Goal: Task Accomplishment & Management: Use online tool/utility

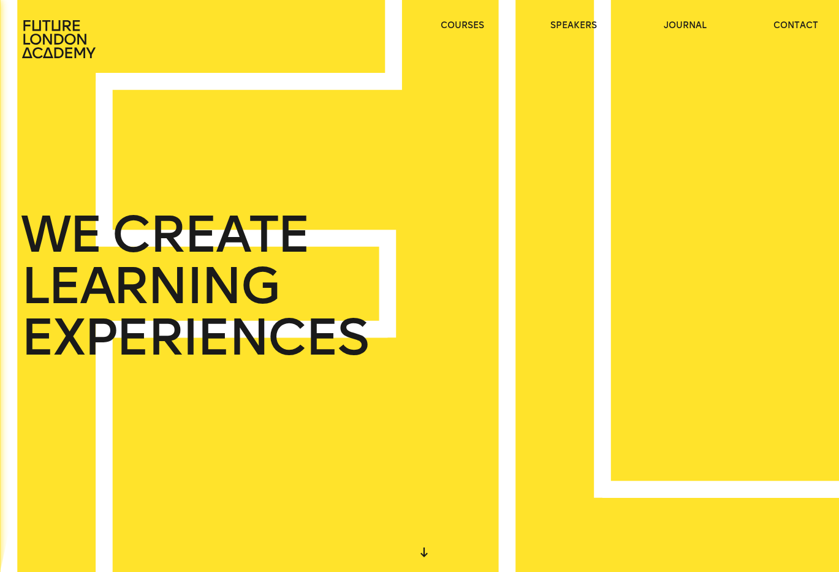
click at [49, 25] on icon at bounding box center [60, 39] width 78 height 39
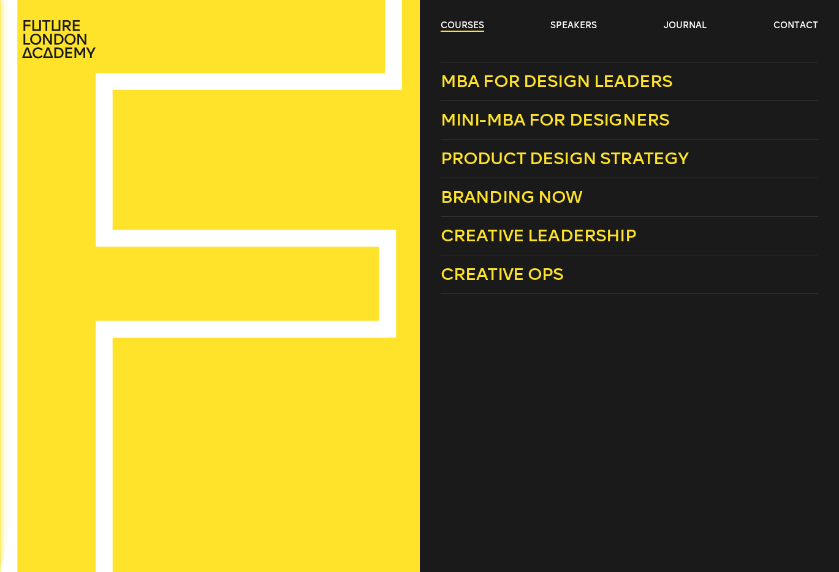
click at [447, 22] on link "courses" at bounding box center [461, 26] width 43 height 12
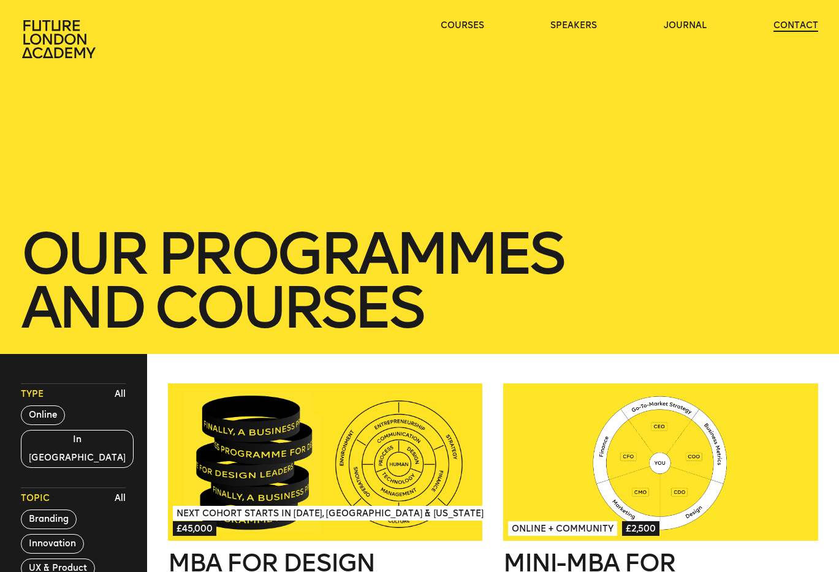
click at [788, 29] on link "contact" at bounding box center [795, 26] width 45 height 12
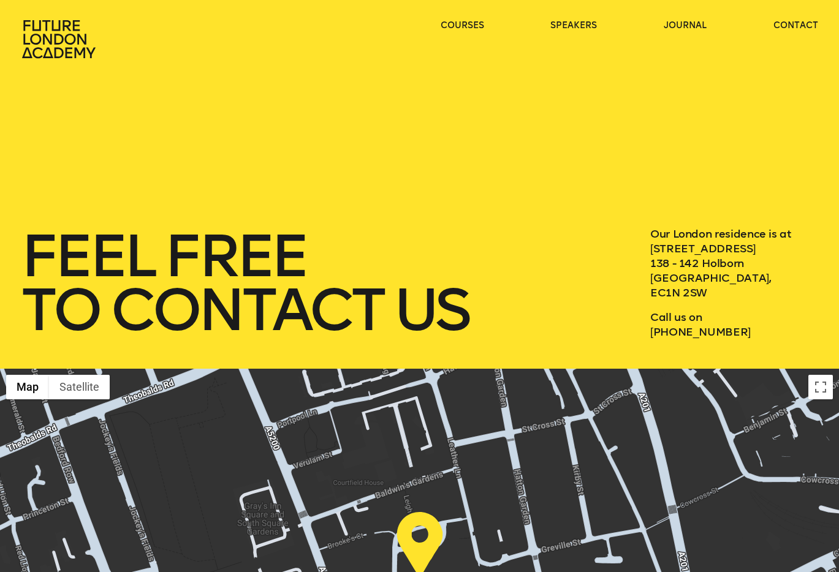
click at [69, 56] on icon at bounding box center [60, 39] width 78 height 39
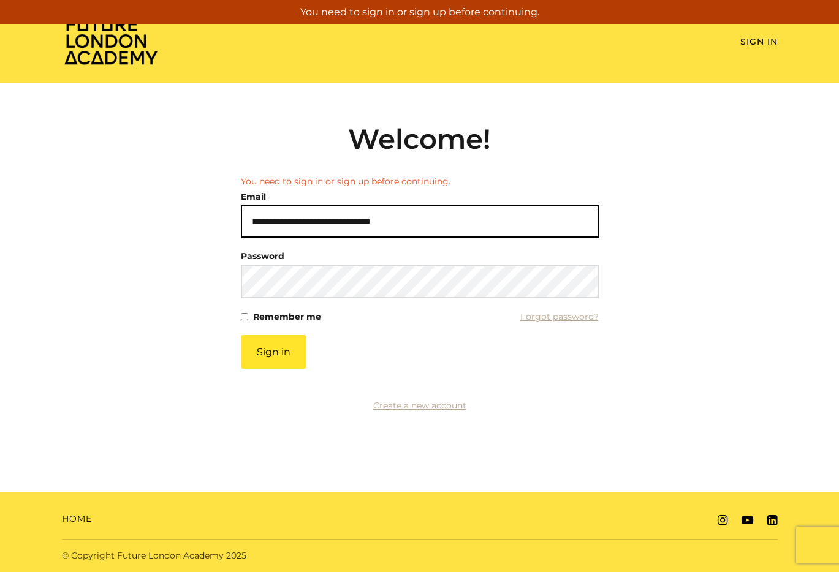
type input "**********"
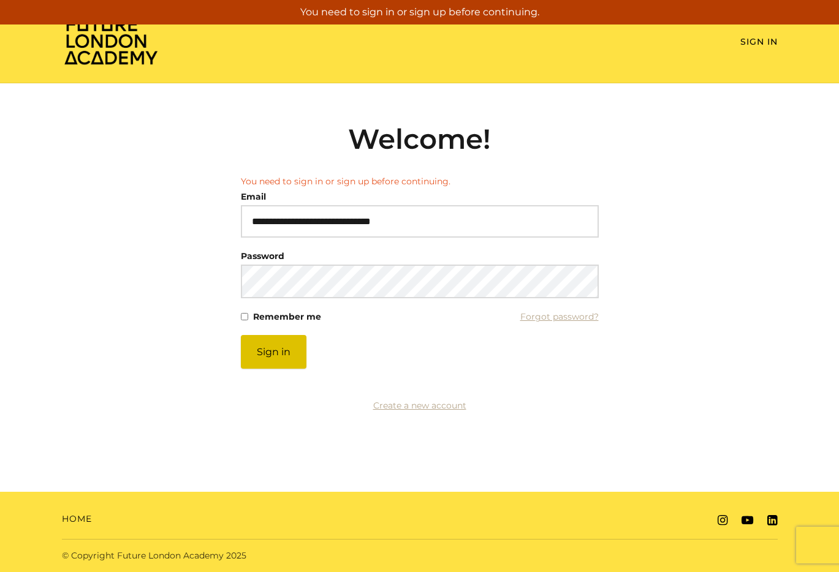
click at [270, 365] on button "Sign in" at bounding box center [274, 352] width 66 height 34
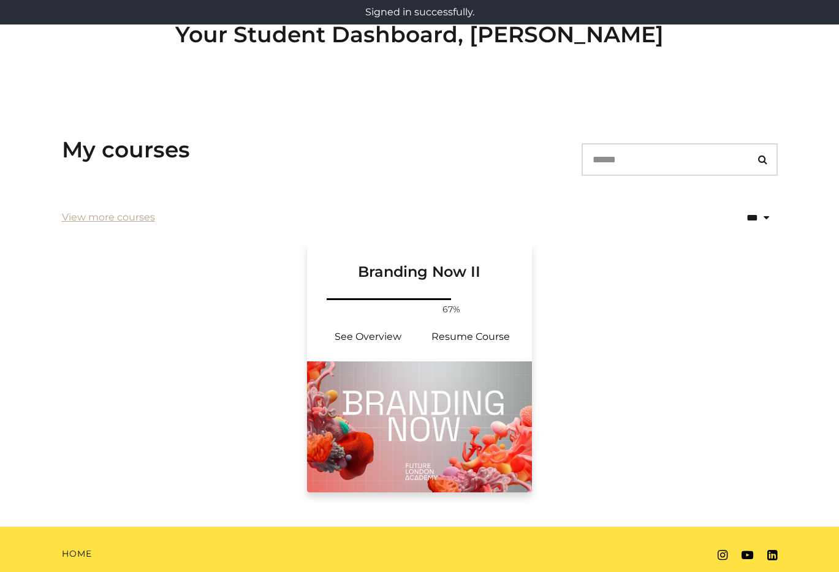
scroll to position [106, 0]
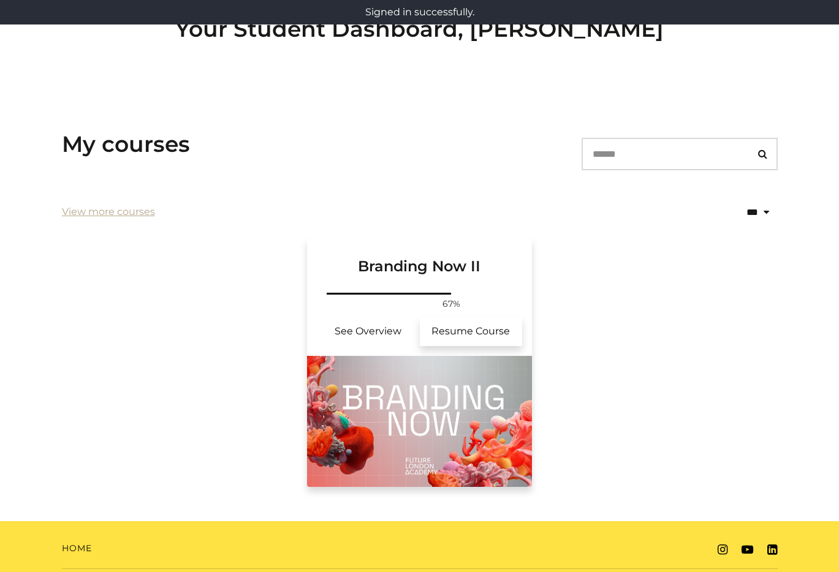
click at [456, 331] on link "Resume Course" at bounding box center [471, 331] width 103 height 29
